Goal: Task Accomplishment & Management: Manage account settings

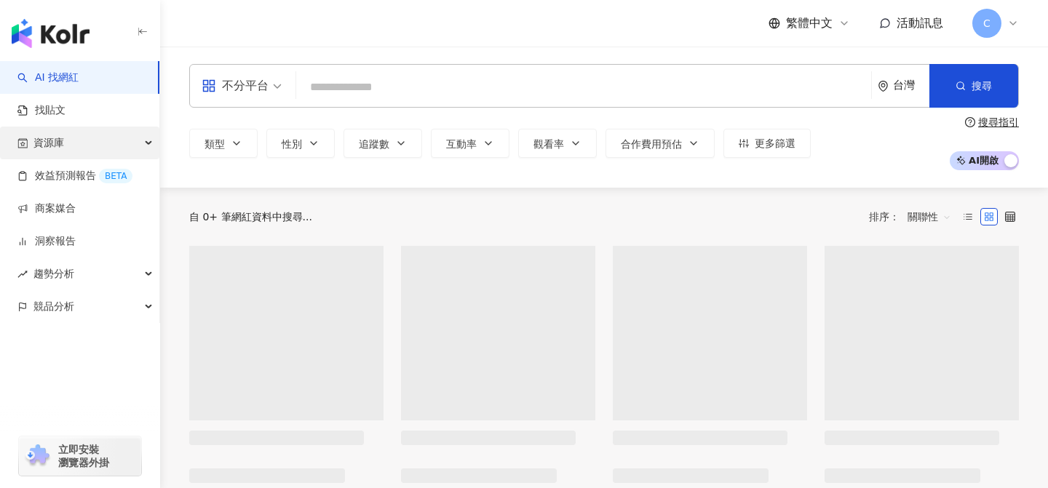
click at [52, 145] on span "資源庫" at bounding box center [48, 143] width 31 height 33
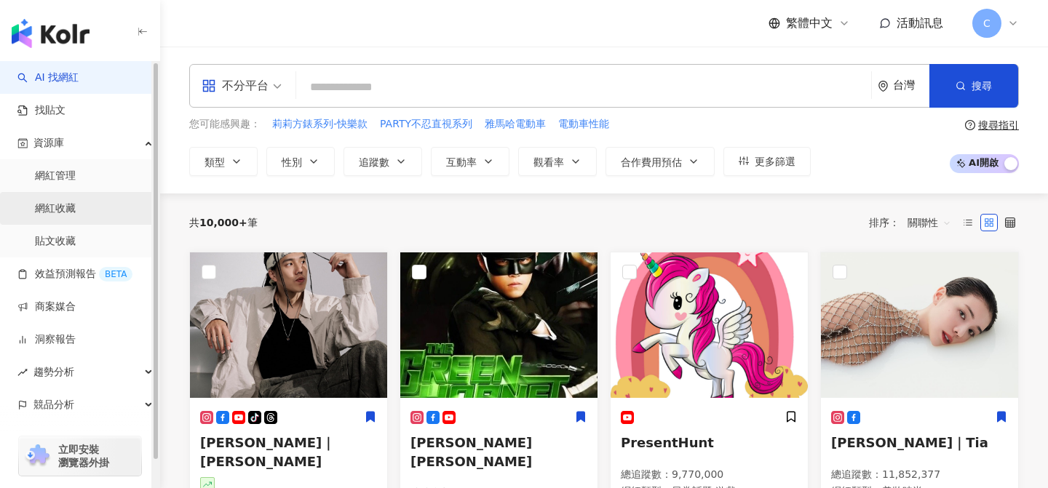
click at [76, 202] on link "網紅收藏" at bounding box center [55, 209] width 41 height 15
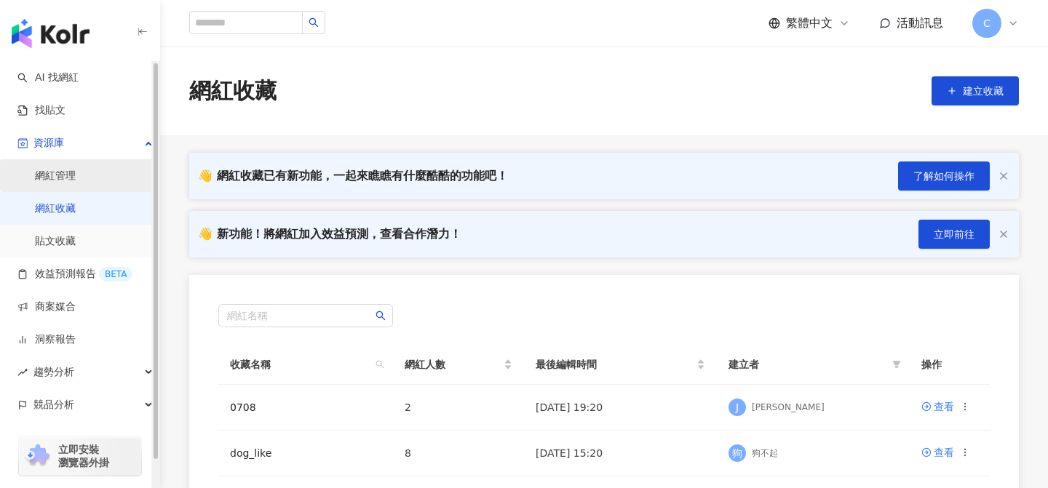
click at [76, 183] on link "網紅管理" at bounding box center [55, 176] width 41 height 15
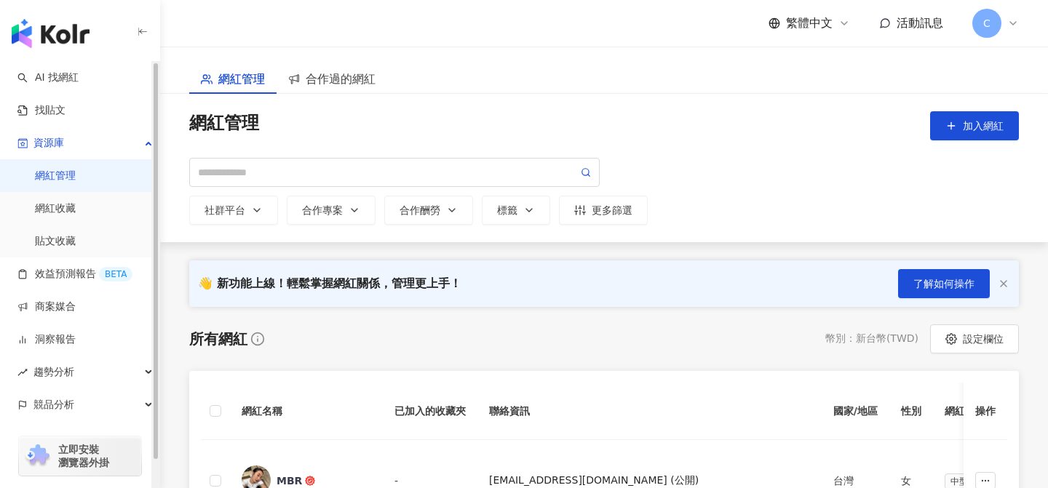
click at [991, 33] on span "C" at bounding box center [986, 23] width 29 height 29
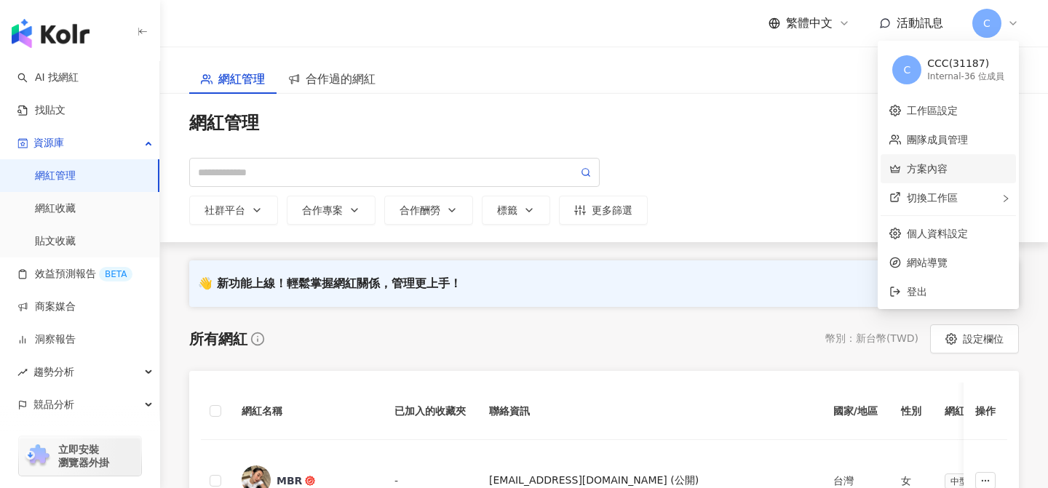
click at [938, 174] on link "方案內容" at bounding box center [927, 169] width 41 height 12
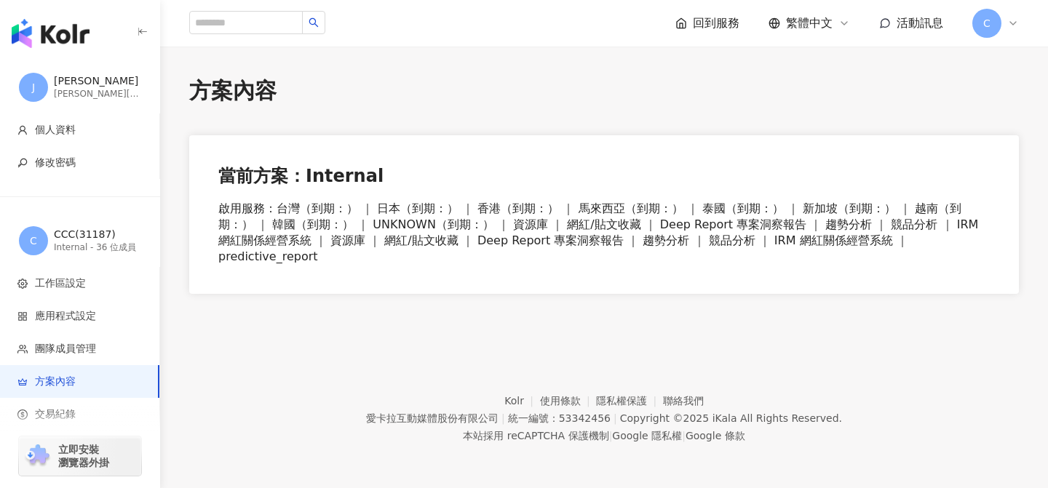
click at [988, 24] on span "C" at bounding box center [986, 23] width 7 height 16
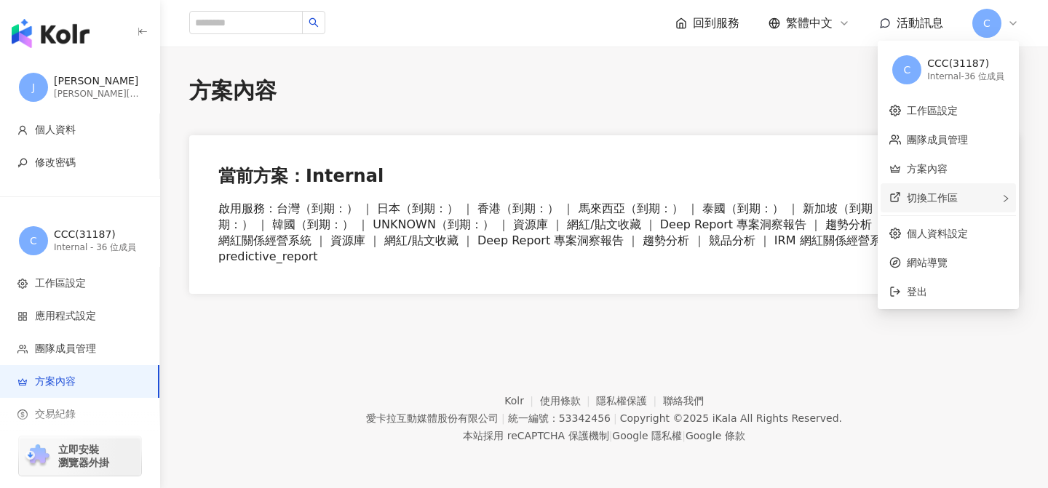
click at [939, 195] on span "切換工作區" at bounding box center [932, 198] width 51 height 12
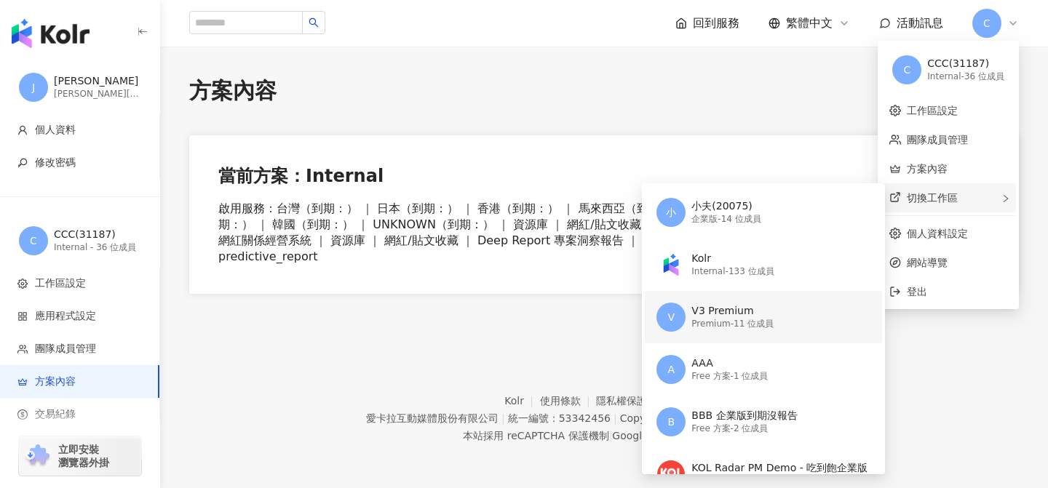
click at [741, 309] on div "V3 Premium" at bounding box center [732, 311] width 82 height 15
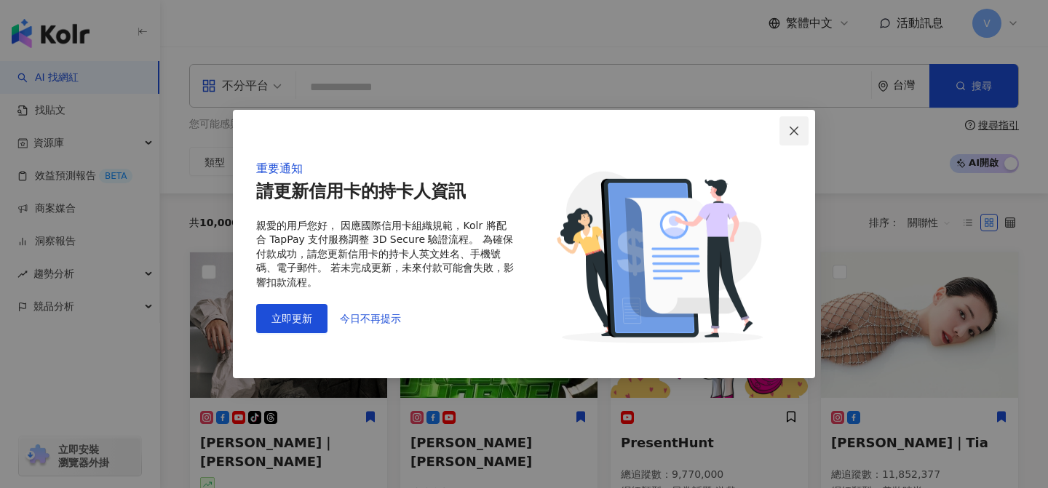
click at [793, 130] on icon "close" at bounding box center [794, 130] width 9 height 9
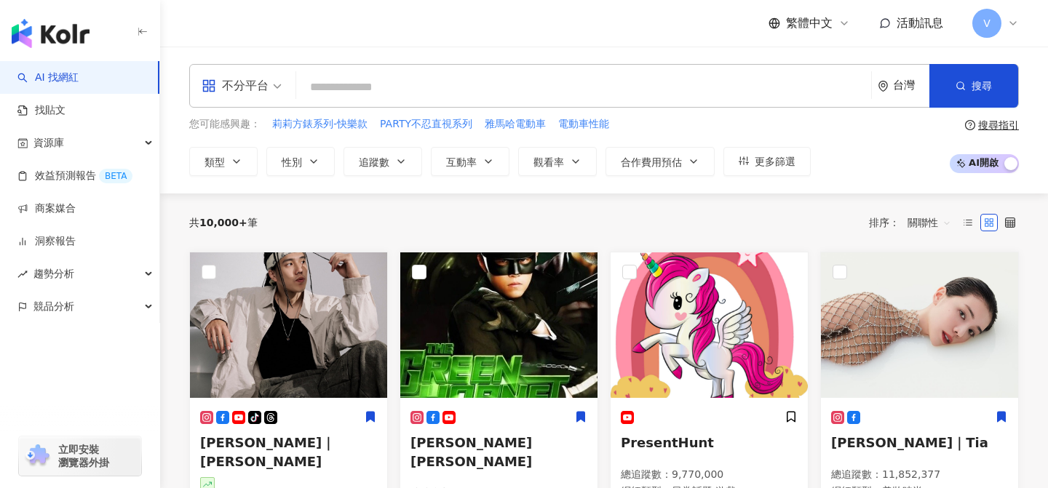
click at [984, 19] on span "V" at bounding box center [986, 23] width 7 height 16
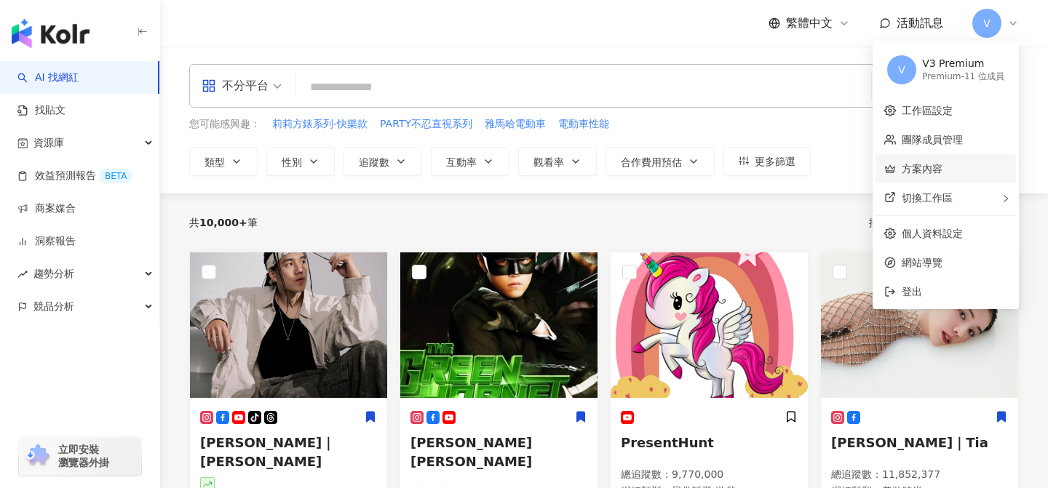
click at [928, 163] on link "方案內容" at bounding box center [922, 169] width 41 height 12
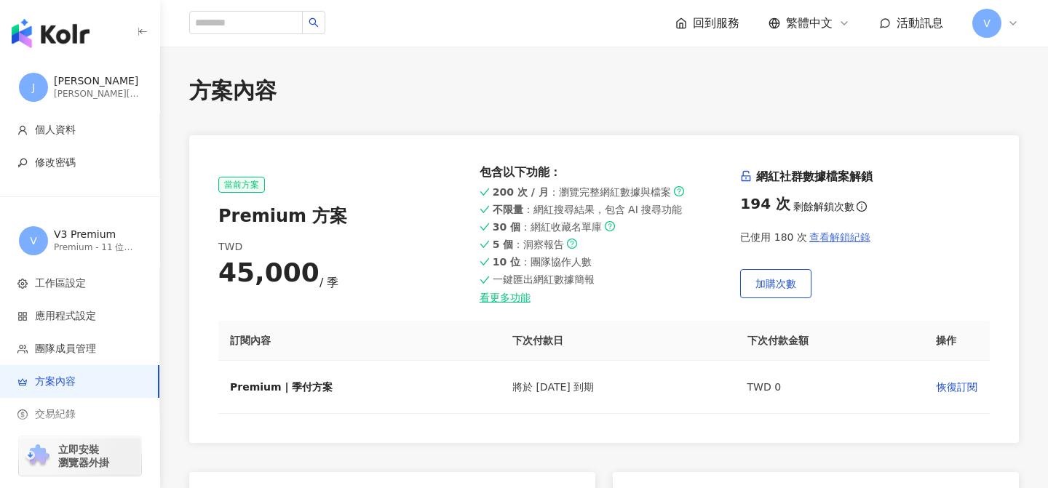
click at [844, 235] on span "查看解鎖紀錄" at bounding box center [839, 237] width 61 height 12
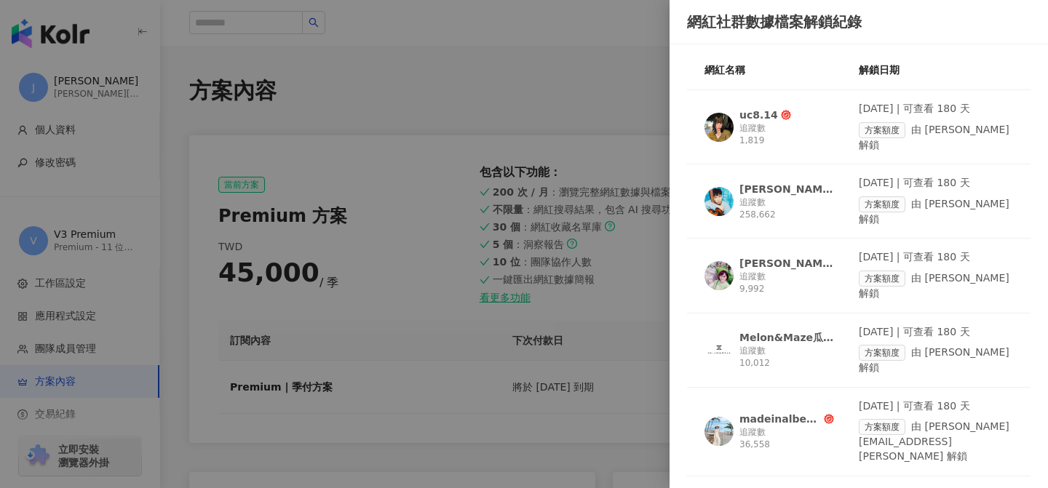
click at [782, 271] on div "追蹤數 9,992" at bounding box center [786, 283] width 95 height 25
